Goal: Check status: Check status

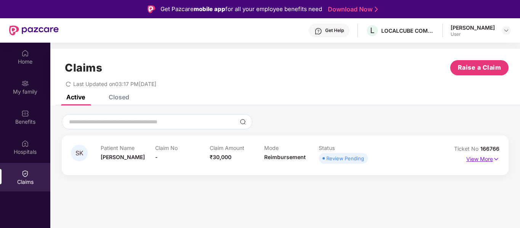
click at [496, 158] on img at bounding box center [496, 159] width 6 height 8
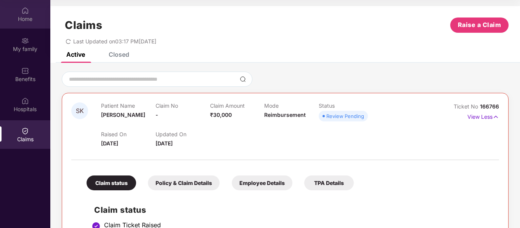
click at [25, 16] on div "Home" at bounding box center [25, 19] width 50 height 8
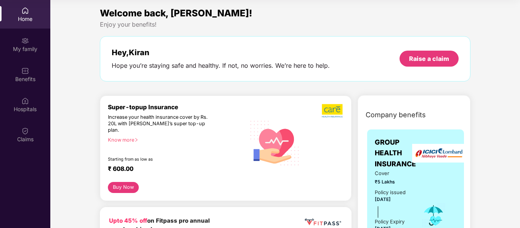
click at [29, 9] on div "Home" at bounding box center [25, 14] width 50 height 29
click at [29, 44] on img at bounding box center [25, 41] width 8 height 8
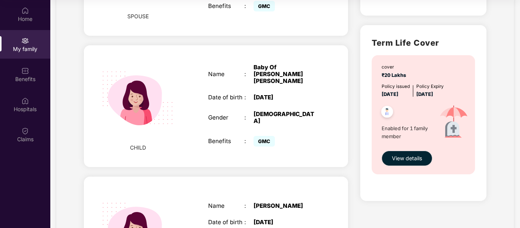
scroll to position [380, 0]
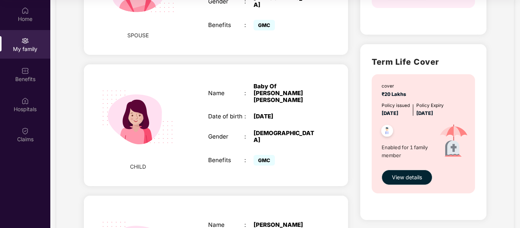
click at [272, 113] on div "[DATE]" at bounding box center [285, 116] width 64 height 7
click at [277, 86] on div "Name : Baby Of [PERSON_NAME] [PERSON_NAME] Date of birth : [DEMOGRAPHIC_DATA] G…" at bounding box center [262, 126] width 125 height 104
click at [119, 90] on img at bounding box center [138, 117] width 91 height 91
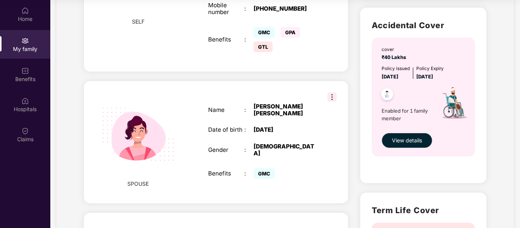
scroll to position [228, 0]
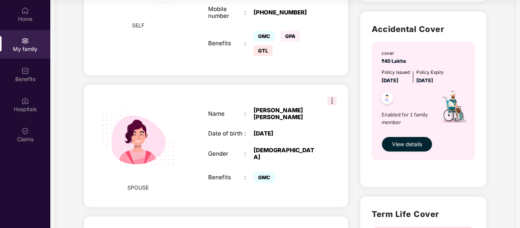
click at [331, 96] on img at bounding box center [331, 100] width 9 height 9
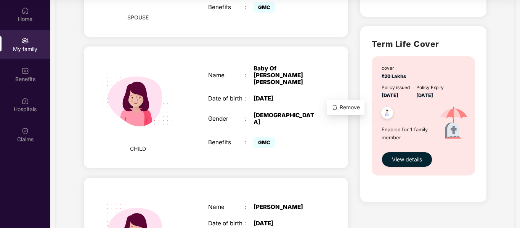
scroll to position [418, 0]
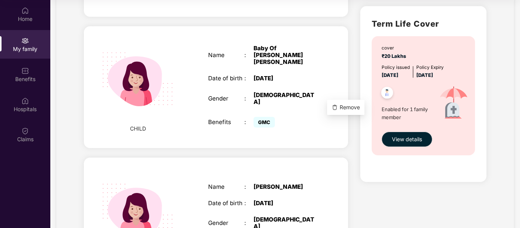
click at [321, 163] on div "CHILD Name : [PERSON_NAME] Date of birth : [DEMOGRAPHIC_DATA] Gender : [DEMOGRA…" at bounding box center [216, 219] width 264 height 122
click at [324, 26] on div "CHILD Name : Baby Of [PERSON_NAME] [PERSON_NAME] Date of birth : [DEMOGRAPHIC_D…" at bounding box center [216, 87] width 264 height 122
click at [300, 53] on div "Baby Of [PERSON_NAME] [PERSON_NAME]" at bounding box center [285, 55] width 64 height 21
click at [301, 53] on div "Baby Of [PERSON_NAME] [PERSON_NAME]" at bounding box center [285, 55] width 64 height 21
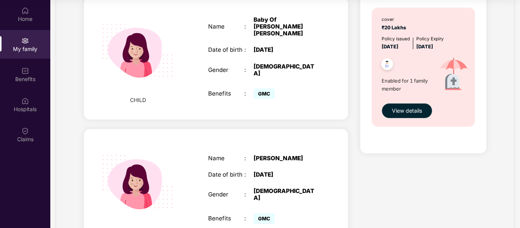
scroll to position [495, 0]
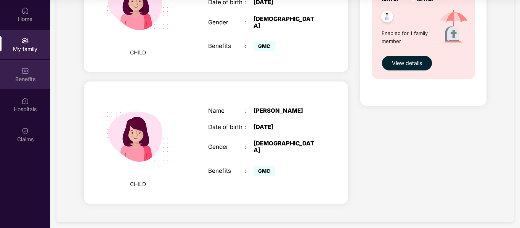
click at [22, 73] on img at bounding box center [25, 71] width 8 height 8
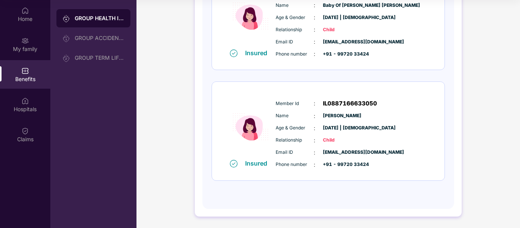
scroll to position [324, 0]
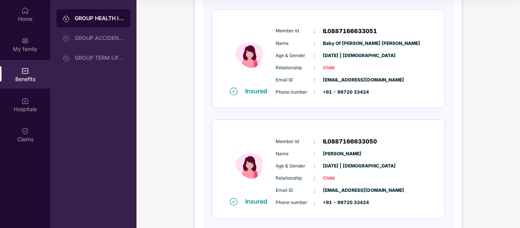
click at [330, 65] on span "Child" at bounding box center [342, 67] width 38 height 7
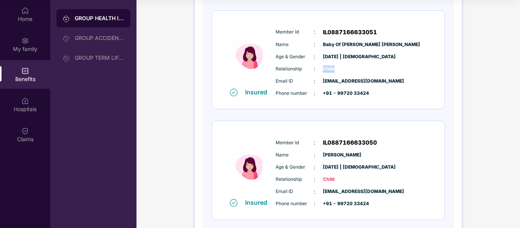
scroll to position [210, 0]
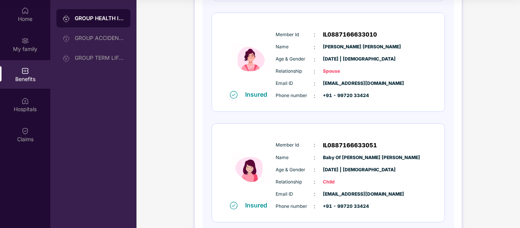
click at [357, 159] on span "Baby Of [PERSON_NAME] [PERSON_NAME]" at bounding box center [342, 157] width 38 height 7
click at [356, 157] on span "Baby Of [PERSON_NAME] [PERSON_NAME]" at bounding box center [342, 157] width 38 height 7
drag, startPoint x: 371, startPoint y: 157, endPoint x: 294, endPoint y: 157, distance: 77.7
click at [294, 157] on div "Name : Baby Of [PERSON_NAME] [PERSON_NAME]" at bounding box center [350, 158] width 151 height 8
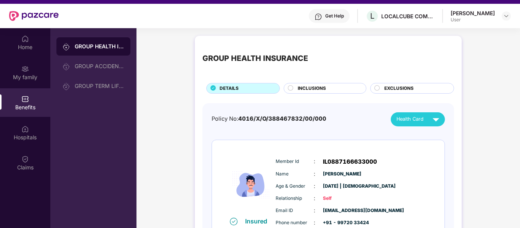
scroll to position [0, 0]
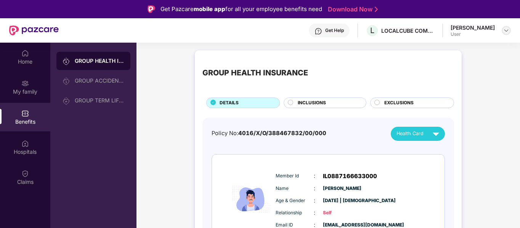
click at [507, 30] on img at bounding box center [506, 30] width 6 height 6
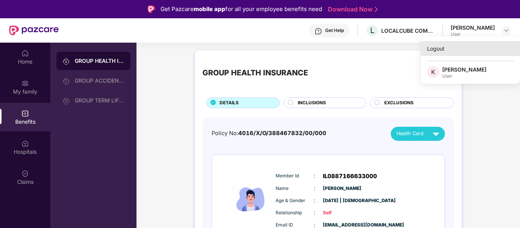
click at [440, 46] on div "Logout" at bounding box center [470, 48] width 99 height 15
